Goal: Task Accomplishment & Management: Use online tool/utility

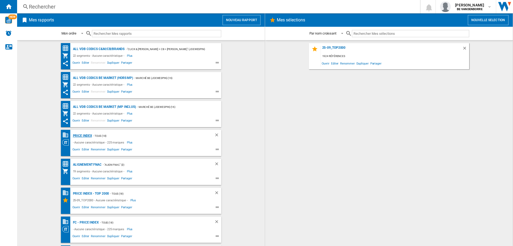
click at [82, 135] on div "PRICE INDEX" at bounding box center [82, 135] width 21 height 7
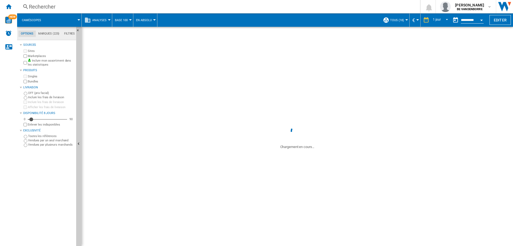
click at [61, 17] on span at bounding box center [64, 19] width 30 height 13
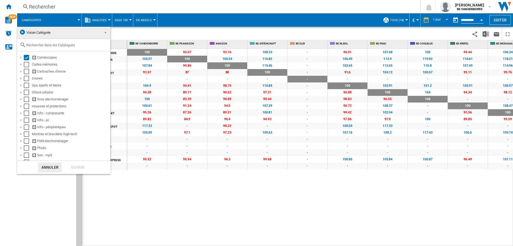
click at [66, 33] on span "Vision Catégorie" at bounding box center [59, 32] width 80 height 7
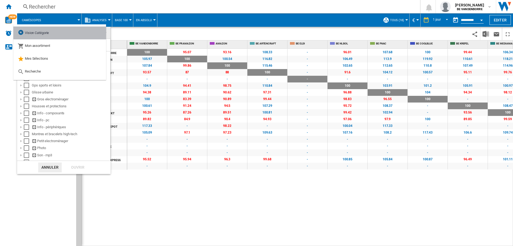
click at [79, 33] on md-option "Vision Catégorie" at bounding box center [59, 32] width 93 height 13
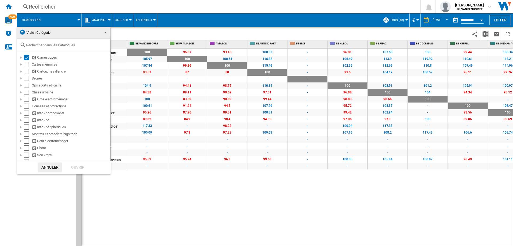
click at [46, 35] on span "Vision Catégorie" at bounding box center [59, 32] width 80 height 7
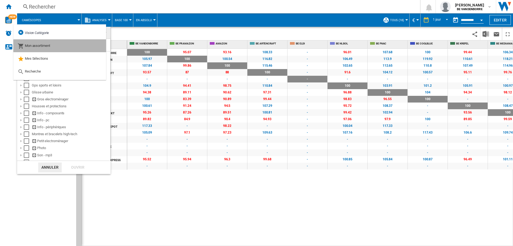
click at [57, 47] on md-option "Mon assortiment" at bounding box center [59, 45] width 93 height 13
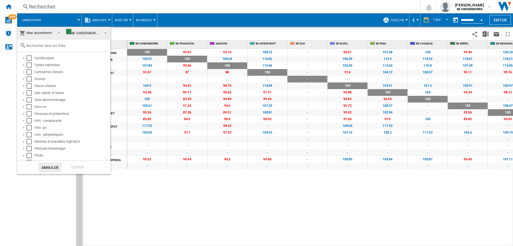
click at [39, 29] on md-select-value "Mon assortiment" at bounding box center [40, 33] width 47 height 13
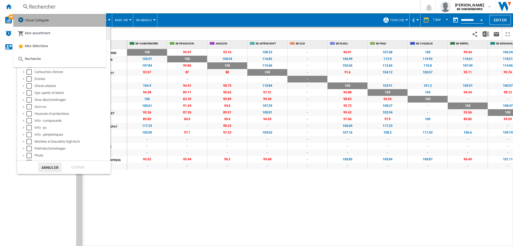
click at [49, 17] on div "Vision Catégorie" at bounding box center [33, 20] width 31 height 7
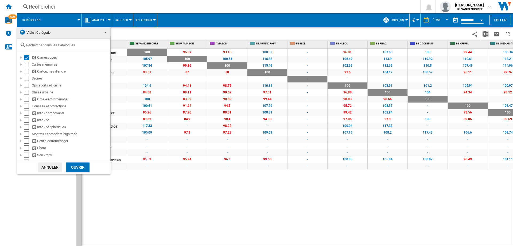
click at [48, 35] on span "Vision Catégorie" at bounding box center [59, 32] width 80 height 7
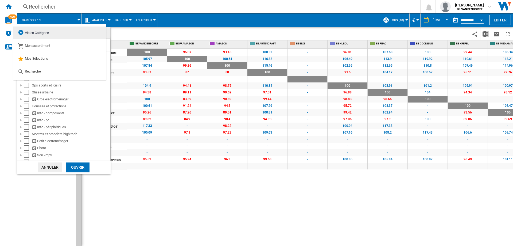
click at [49, 33] on span "Vision Catégorie" at bounding box center [37, 33] width 24 height 4
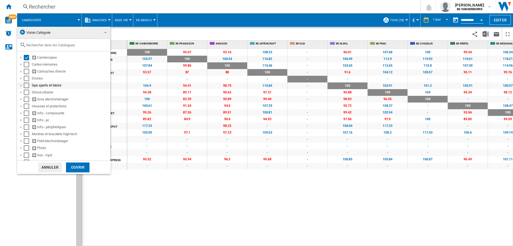
scroll to position [27, 0]
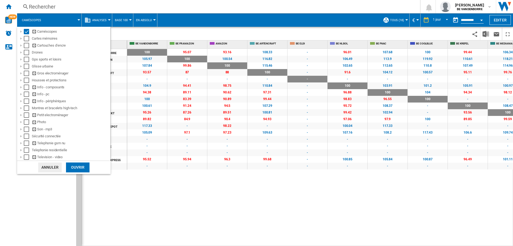
click at [93, 23] on md-backdrop at bounding box center [256, 123] width 513 height 246
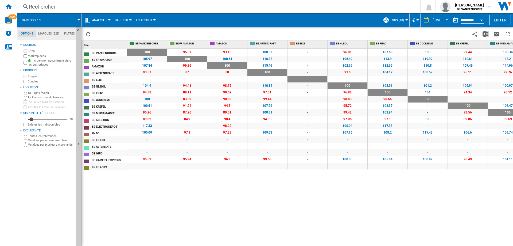
click at [96, 20] on span "Analyses" at bounding box center [99, 19] width 14 height 3
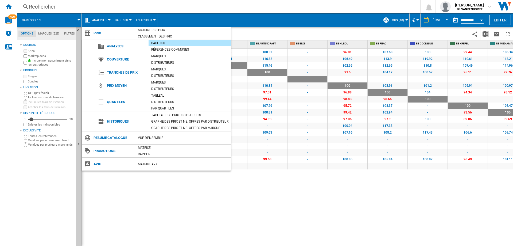
click at [115, 18] on md-backdrop at bounding box center [256, 123] width 513 height 246
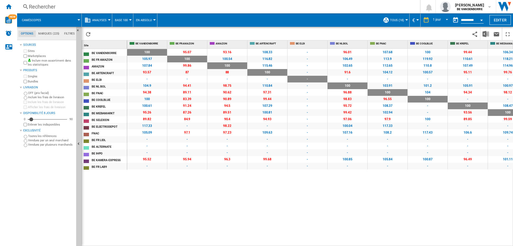
click at [118, 18] on span "Base 100" at bounding box center [121, 19] width 13 height 3
click at [145, 22] on md-backdrop at bounding box center [256, 123] width 513 height 246
click at [147, 21] on span "En Absolu" at bounding box center [144, 19] width 16 height 3
click at [80, 22] on md-backdrop at bounding box center [256, 123] width 513 height 246
click at [70, 20] on span at bounding box center [64, 19] width 30 height 13
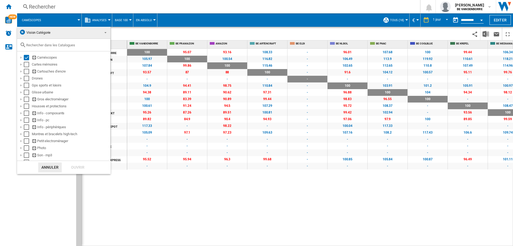
click at [93, 22] on md-backdrop at bounding box center [256, 123] width 513 height 246
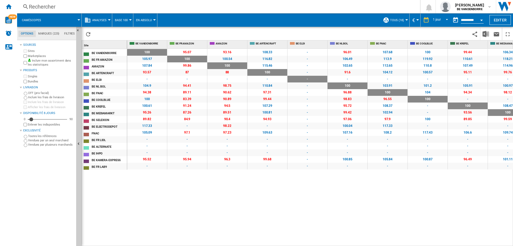
click at [93, 22] on button "Analyses" at bounding box center [100, 19] width 17 height 13
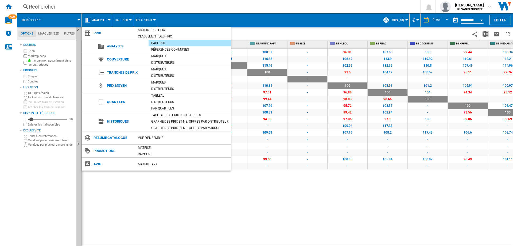
click at [7, 1] on md-backdrop at bounding box center [256, 123] width 513 height 246
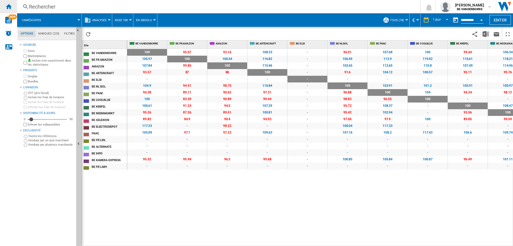
click at [7, 6] on ng-md-icon "Accueil" at bounding box center [8, 6] width 6 height 6
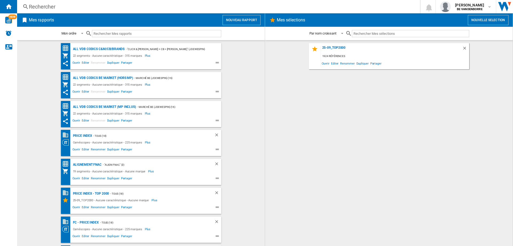
click at [240, 21] on button "Nouveau rapport" at bounding box center [242, 20] width 38 height 10
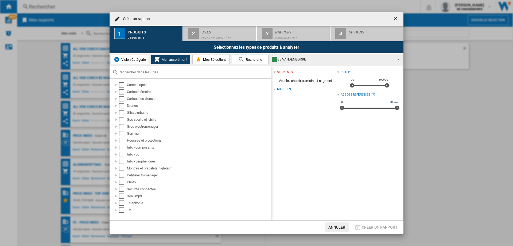
click at [130, 60] on span "Vision Catégorie" at bounding box center [133, 59] width 26 height 4
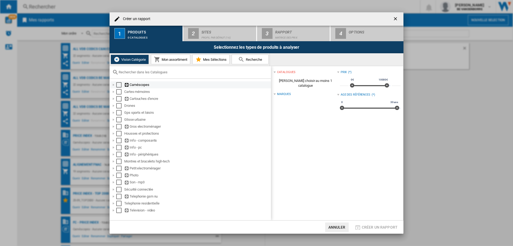
click at [117, 85] on div "Select" at bounding box center [118, 84] width 5 height 5
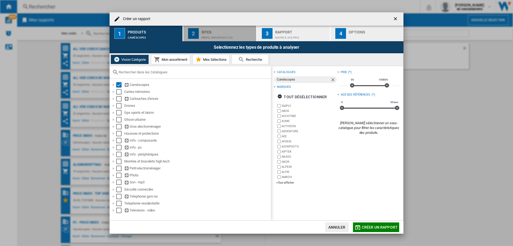
click at [221, 35] on div "Profil par défaut (16)" at bounding box center [228, 36] width 53 height 6
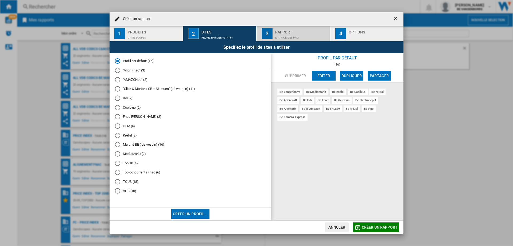
click at [284, 28] on div "Rapport" at bounding box center [301, 31] width 53 height 6
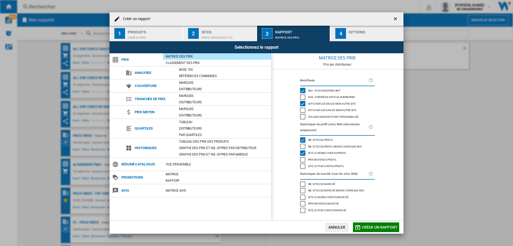
click at [358, 37] on div "button" at bounding box center [375, 36] width 53 height 6
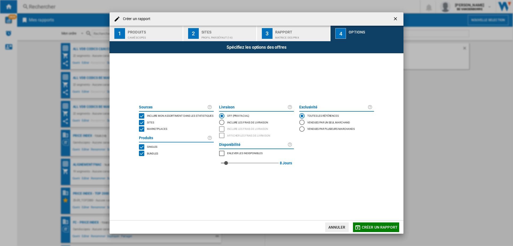
click at [404, 81] on div "Créer un rapport 1 Produits Caméscopes 2 Sites Profil par défaut (16) 3 Rapport…" at bounding box center [256, 123] width 513 height 246
click at [394, 18] on ng-md-icon "getI18NText('BUTTONS.CLOSE_DIALOG')" at bounding box center [396, 19] width 6 height 6
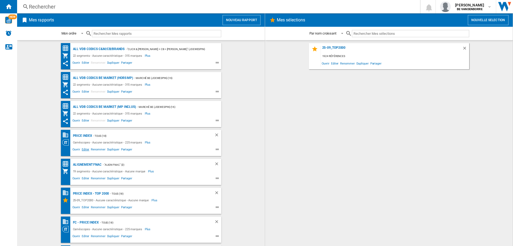
click at [85, 149] on span "Editer" at bounding box center [85, 150] width 9 height 6
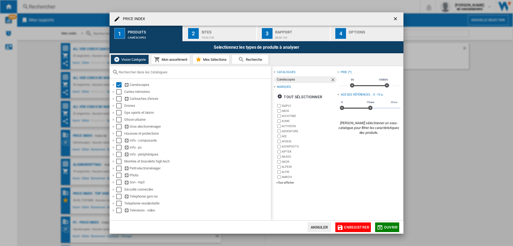
click at [357, 26] on button "4 Options" at bounding box center [367, 34] width 73 height 16
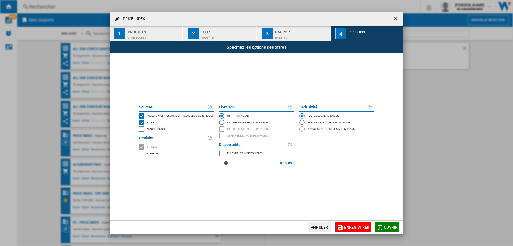
click at [288, 31] on div "Rapport" at bounding box center [301, 31] width 53 height 6
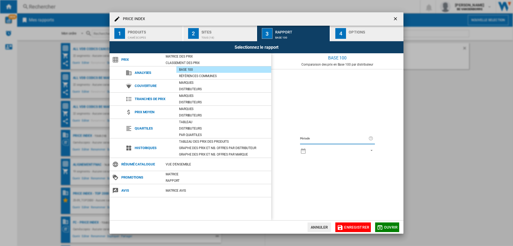
click at [215, 36] on div "TOUS (18)" at bounding box center [228, 36] width 53 height 6
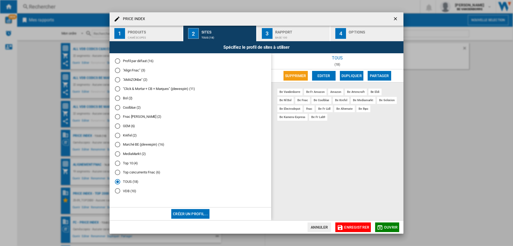
click at [158, 25] on div "PRICE INDEX" at bounding box center [257, 18] width 294 height 13
click at [139, 33] on div "Caméscopes" at bounding box center [154, 36] width 53 height 6
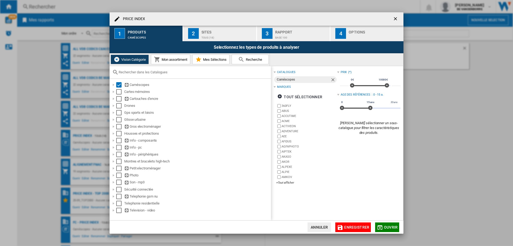
click at [82, 61] on div "PRICE INDEX 1 Produits Caméscopes 2 Sites TOUS (18) 3 Rapport Base 100 4 Option…" at bounding box center [256, 123] width 513 height 246
click at [395, 20] on ng-md-icon "getI18NText('BUTTONS.CLOSE_DIALOG')" at bounding box center [396, 19] width 6 height 6
